Goal: Find specific page/section: Find specific page/section

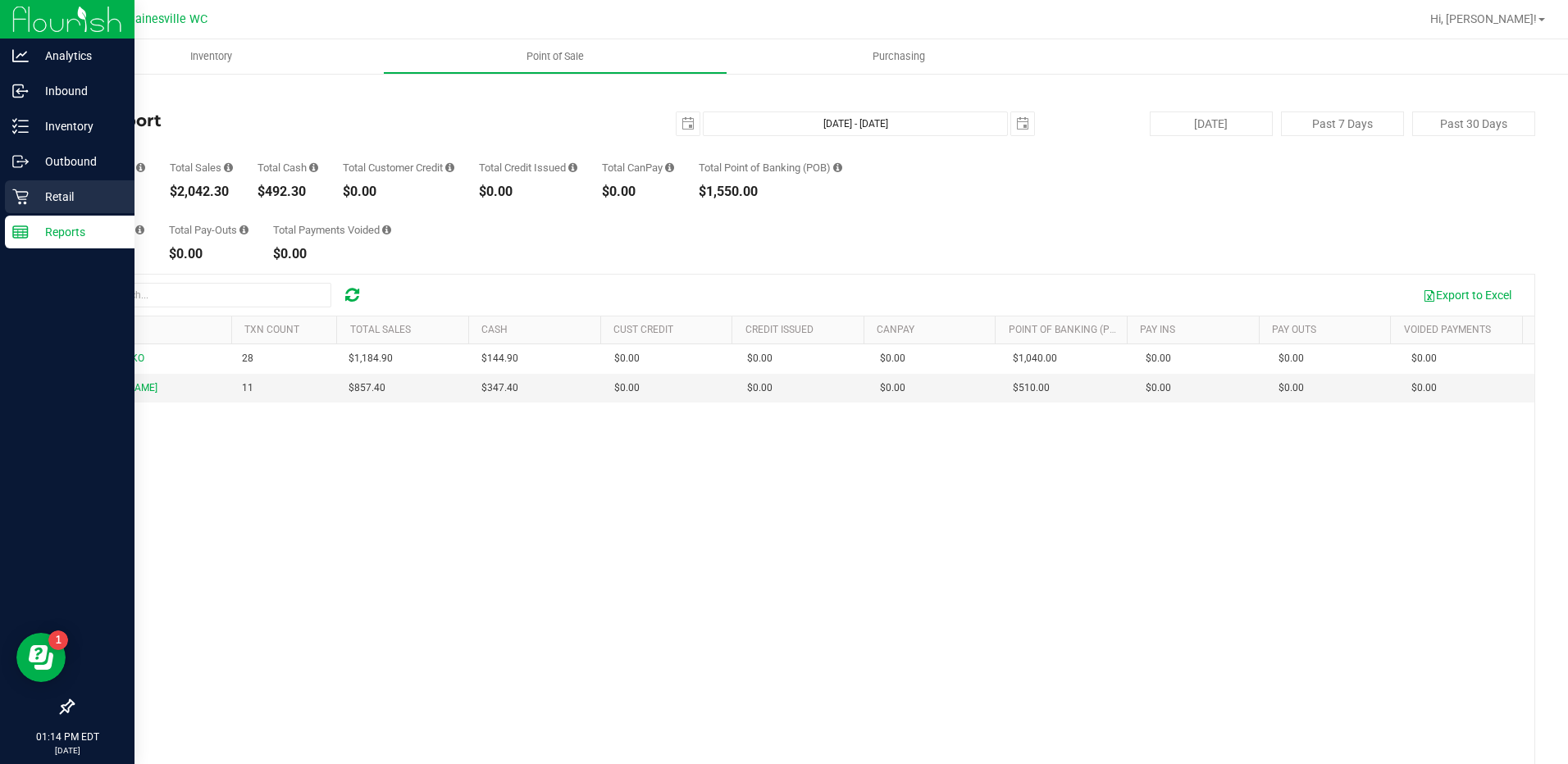
click at [49, 187] on p "Retail" at bounding box center [78, 196] width 99 height 20
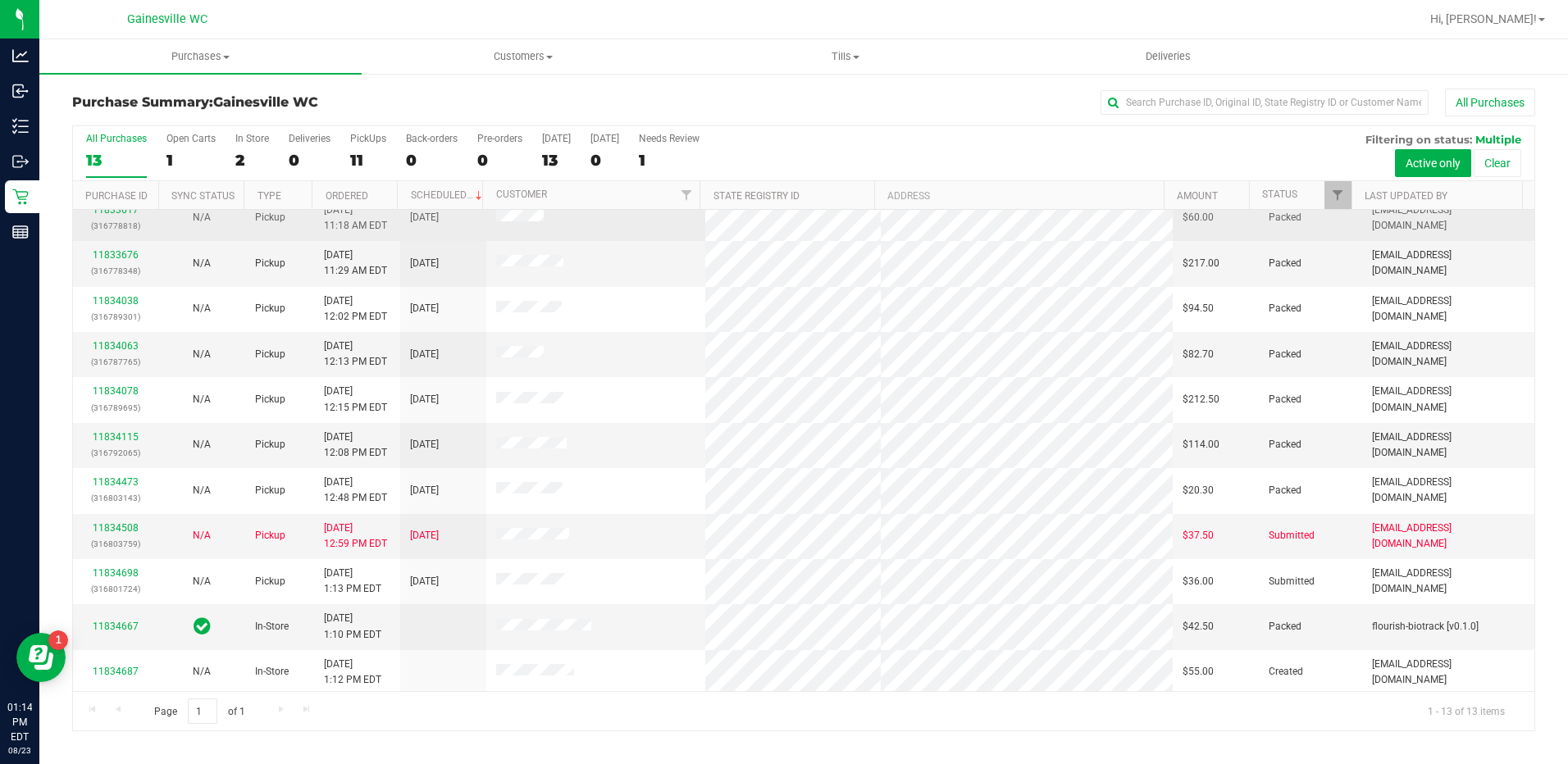
scroll to position [108, 0]
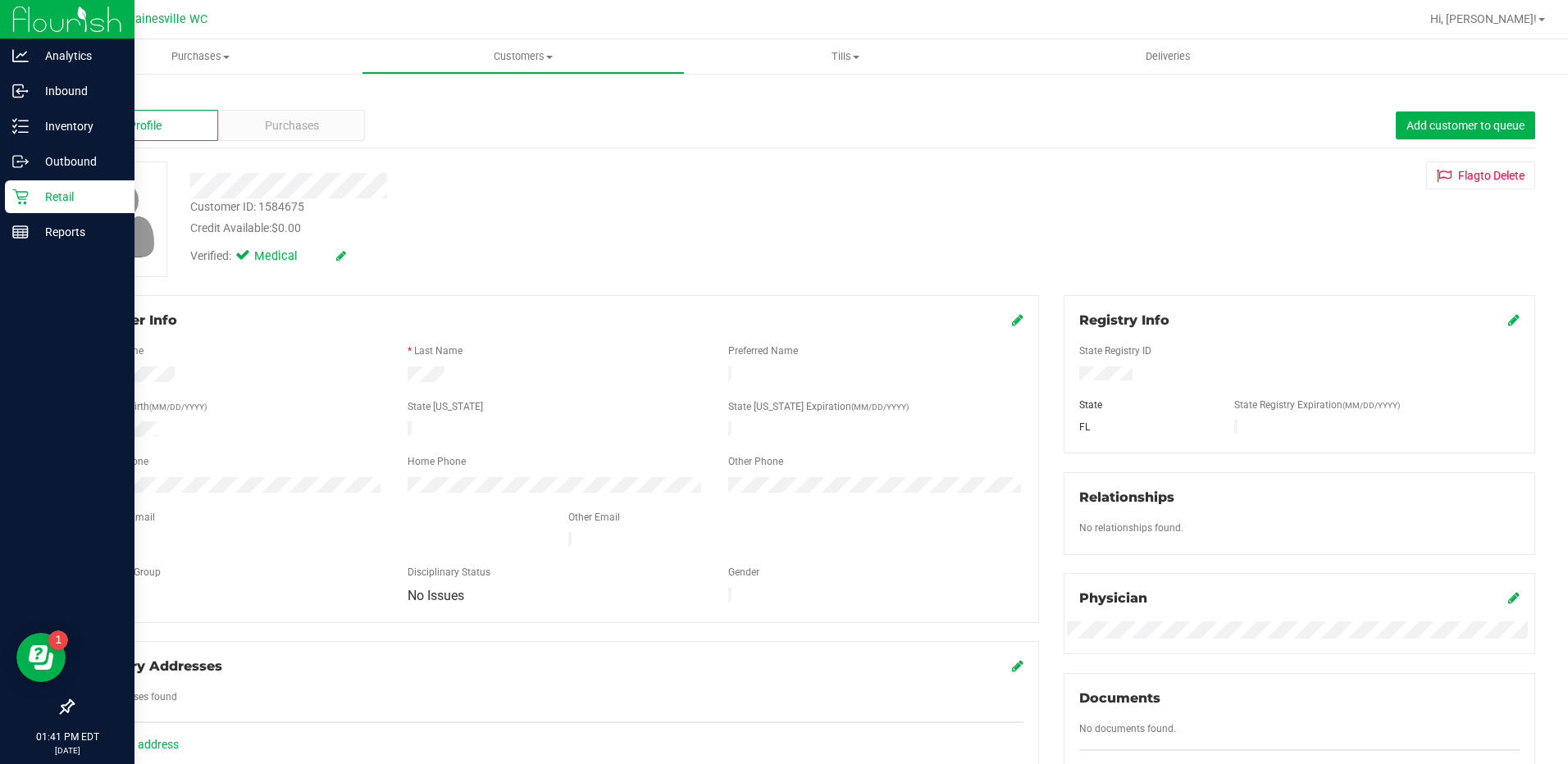
click at [57, 192] on p "Retail" at bounding box center [78, 196] width 99 height 20
